Goal: Task Accomplishment & Management: Manage account settings

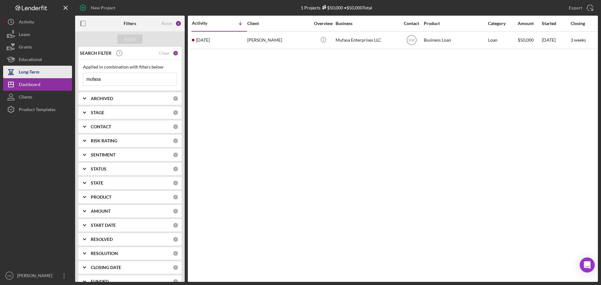
drag, startPoint x: 109, startPoint y: 78, endPoint x: 59, endPoint y: 73, distance: 50.0
click at [59, 73] on div "New Project 1 Projects $50,000 • $50,000 Total mufasa Export Icon/Export Filter…" at bounding box center [300, 141] width 595 height 282
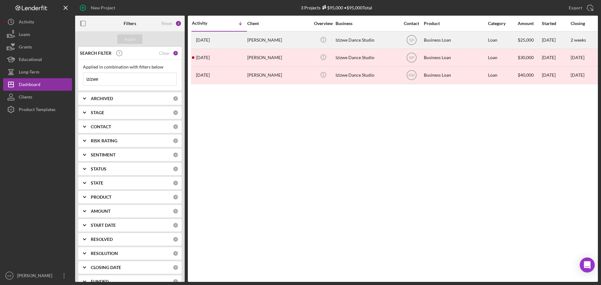
type input "izizwe"
click at [367, 41] on div "Izizwe Dance Studio" at bounding box center [367, 40] width 63 height 17
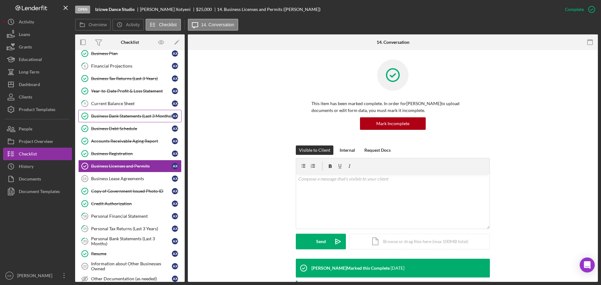
scroll to position [157, 0]
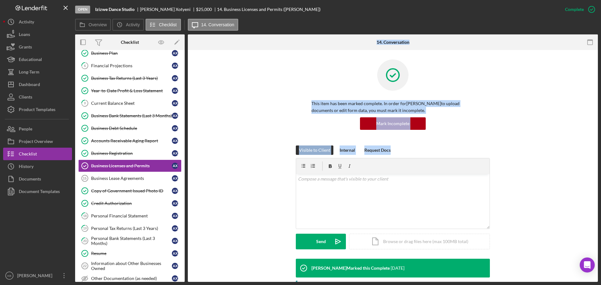
drag, startPoint x: 187, startPoint y: 166, endPoint x: 186, endPoint y: 174, distance: 8.8
click at [186, 174] on div "Overview Internal Workflow Stage Open Icon/Dropdown Arrow Archive (can unarchiv…" at bounding box center [336, 158] width 523 height 248
click at [121, 202] on div "Credit Authorization" at bounding box center [131, 203] width 81 height 5
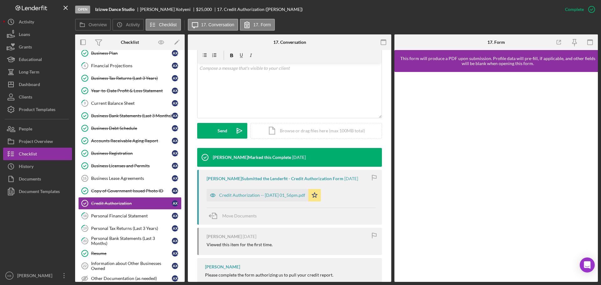
scroll to position [112, 0]
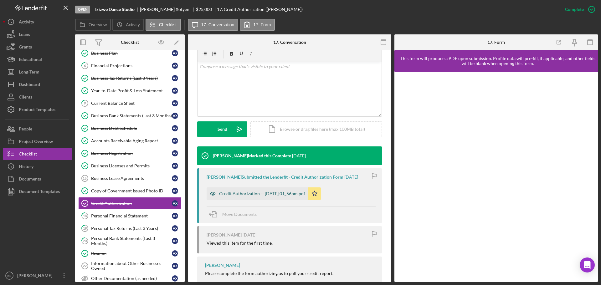
click at [245, 193] on div "Credit Authorization -- [DATE] 01_56pm.pdf" at bounding box center [262, 193] width 86 height 5
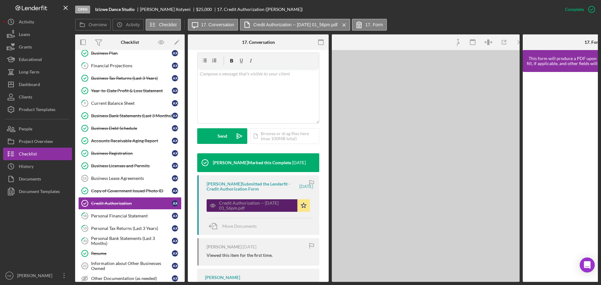
scroll to position [119, 0]
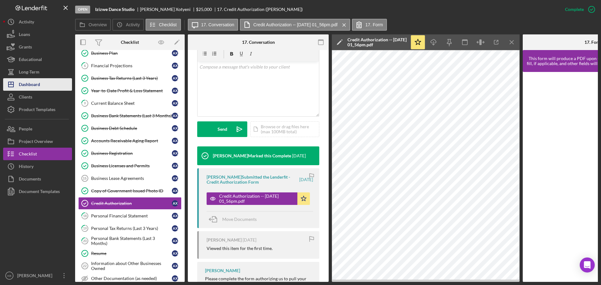
click at [25, 86] on div "Dashboard" at bounding box center [29, 85] width 21 height 14
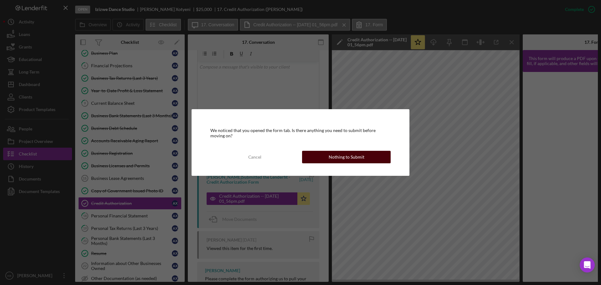
click at [339, 159] on div "Nothing to Submit" at bounding box center [347, 157] width 36 height 13
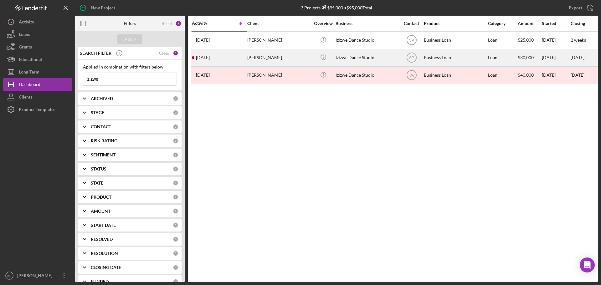
click at [210, 57] on time "[DATE]" at bounding box center [203, 57] width 14 height 5
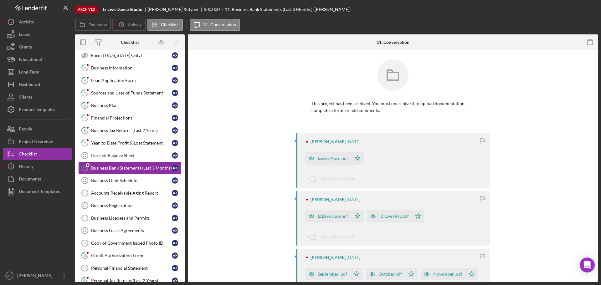
scroll to position [69, 0]
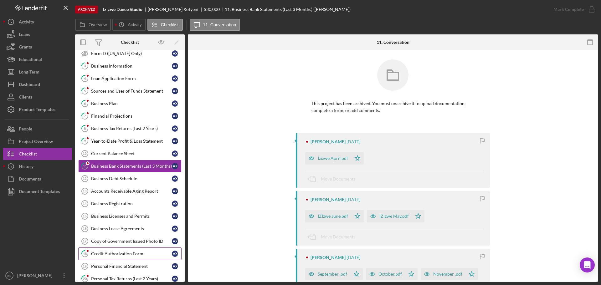
click at [122, 217] on div "Credit Authorization Form" at bounding box center [131, 253] width 81 height 5
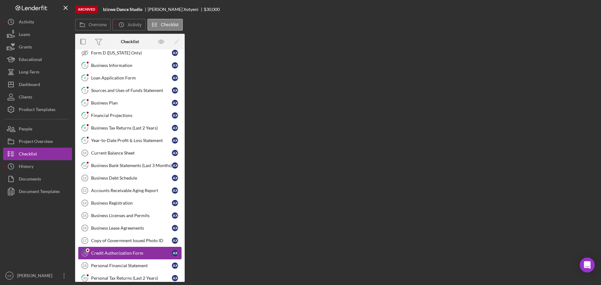
click at [122, 217] on div "Credit Authorization Form" at bounding box center [131, 253] width 81 height 5
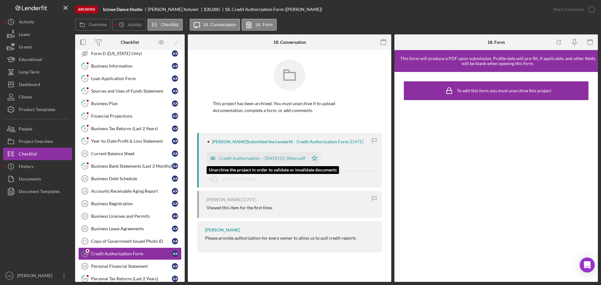
click at [275, 161] on div "Credit Authorization -- [DATE] 01_09pm.pdf" at bounding box center [262, 158] width 86 height 5
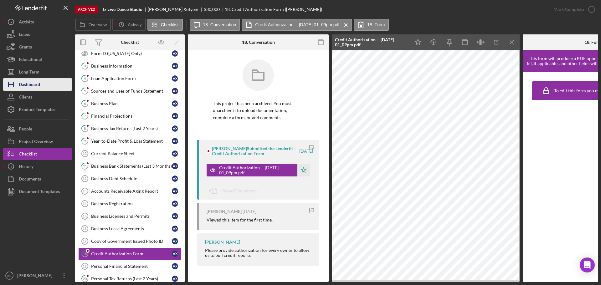
click at [29, 80] on div "Dashboard" at bounding box center [29, 85] width 21 height 14
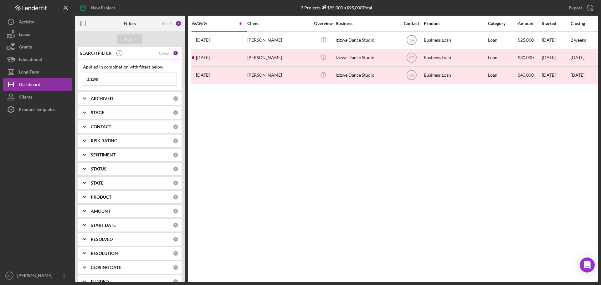
click at [255, 39] on div "[PERSON_NAME]" at bounding box center [278, 40] width 63 height 17
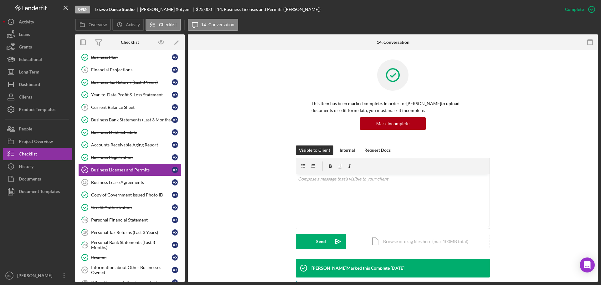
scroll to position [157, 0]
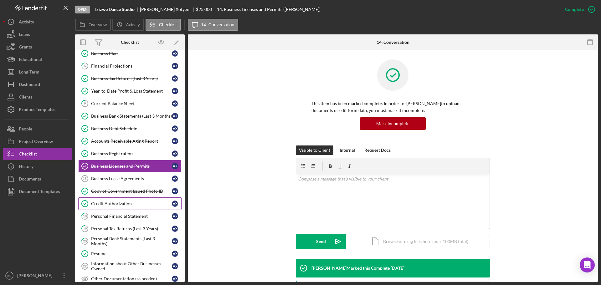
click at [113, 203] on div "Credit Authorization" at bounding box center [131, 203] width 81 height 5
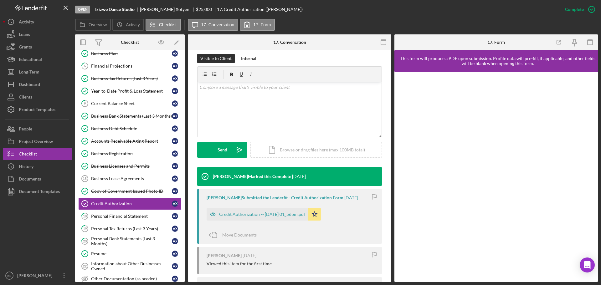
scroll to position [131, 0]
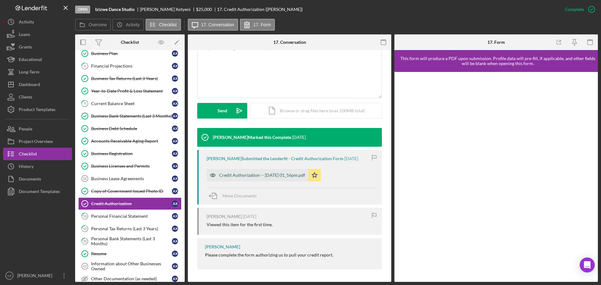
click at [257, 178] on div "Credit Authorization -- [DATE] 01_56pm.pdf" at bounding box center [258, 175] width 102 height 13
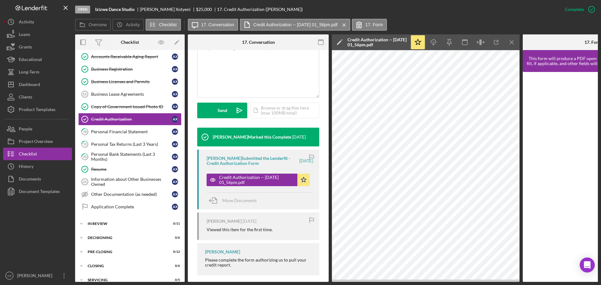
scroll to position [242, 0]
click at [95, 217] on div "In Review" at bounding box center [132, 223] width 89 height 4
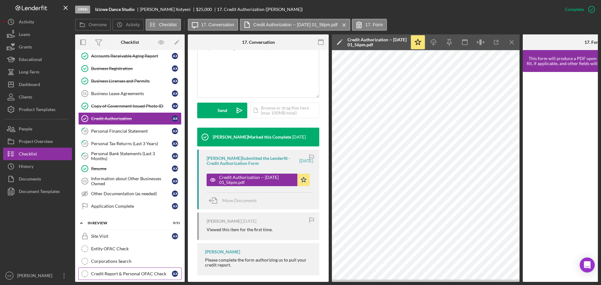
click at [136, 217] on div "Credit Report & Personal OFAC Check" at bounding box center [131, 273] width 81 height 5
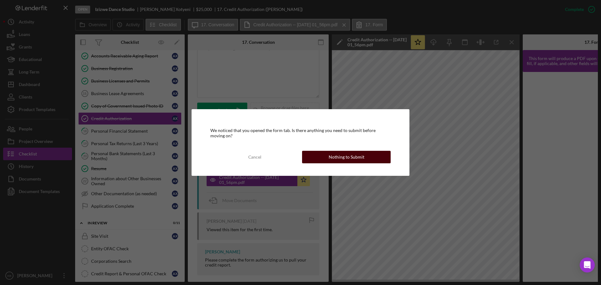
click at [318, 156] on button "Nothing to Submit" at bounding box center [346, 157] width 89 height 13
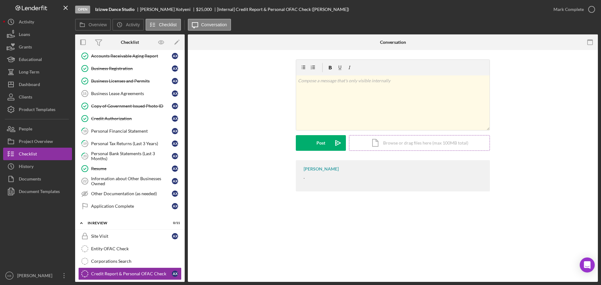
click at [387, 141] on div "Icon/Document Browse or drag files here (max 100MB total) Tap to choose files o…" at bounding box center [419, 143] width 141 height 16
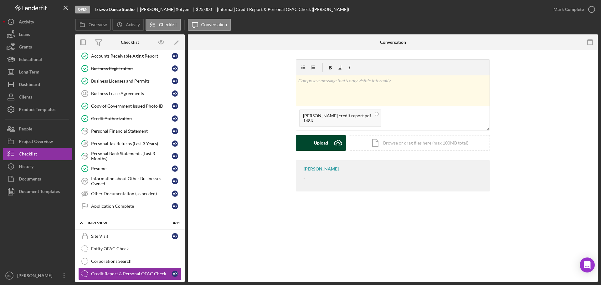
click at [316, 144] on div "Upload" at bounding box center [321, 143] width 14 height 16
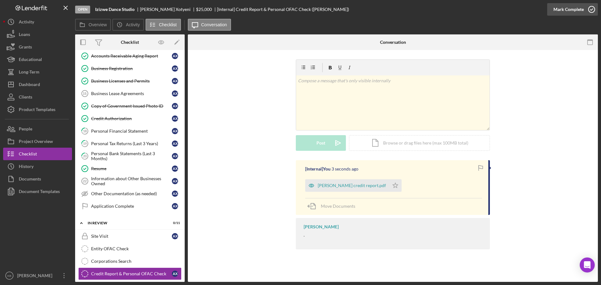
click at [480, 8] on icon "button" at bounding box center [592, 10] width 16 height 16
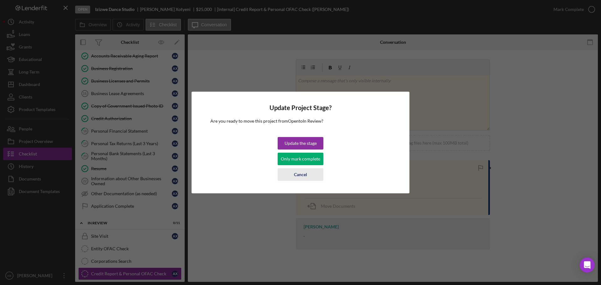
click at [300, 176] on div "Cancel" at bounding box center [300, 174] width 13 height 13
